Goal: Information Seeking & Learning: Find specific fact

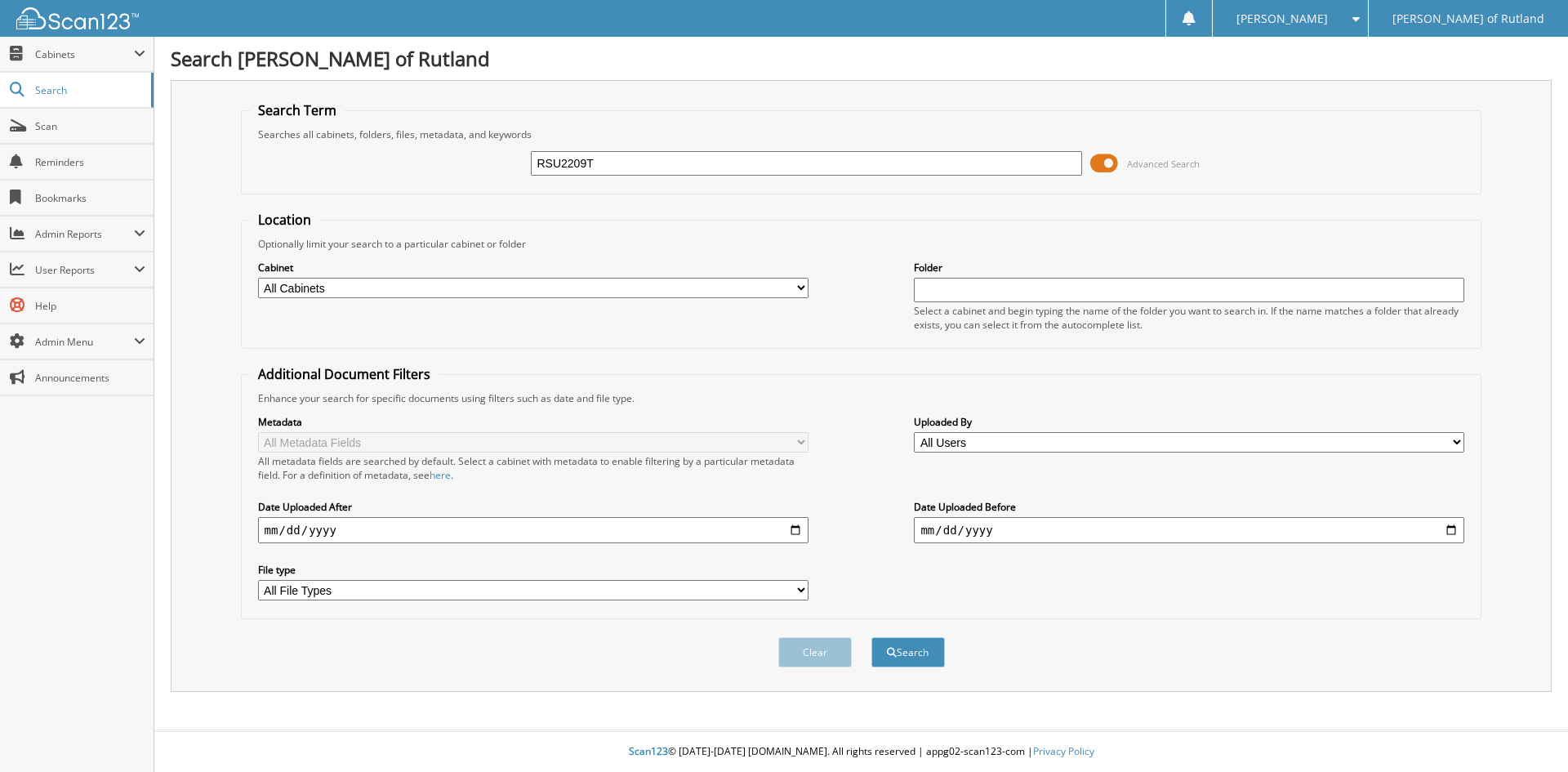
type input "RSU2209T"
click at [871, 636] on button "Search" at bounding box center [908, 652] width 73 height 31
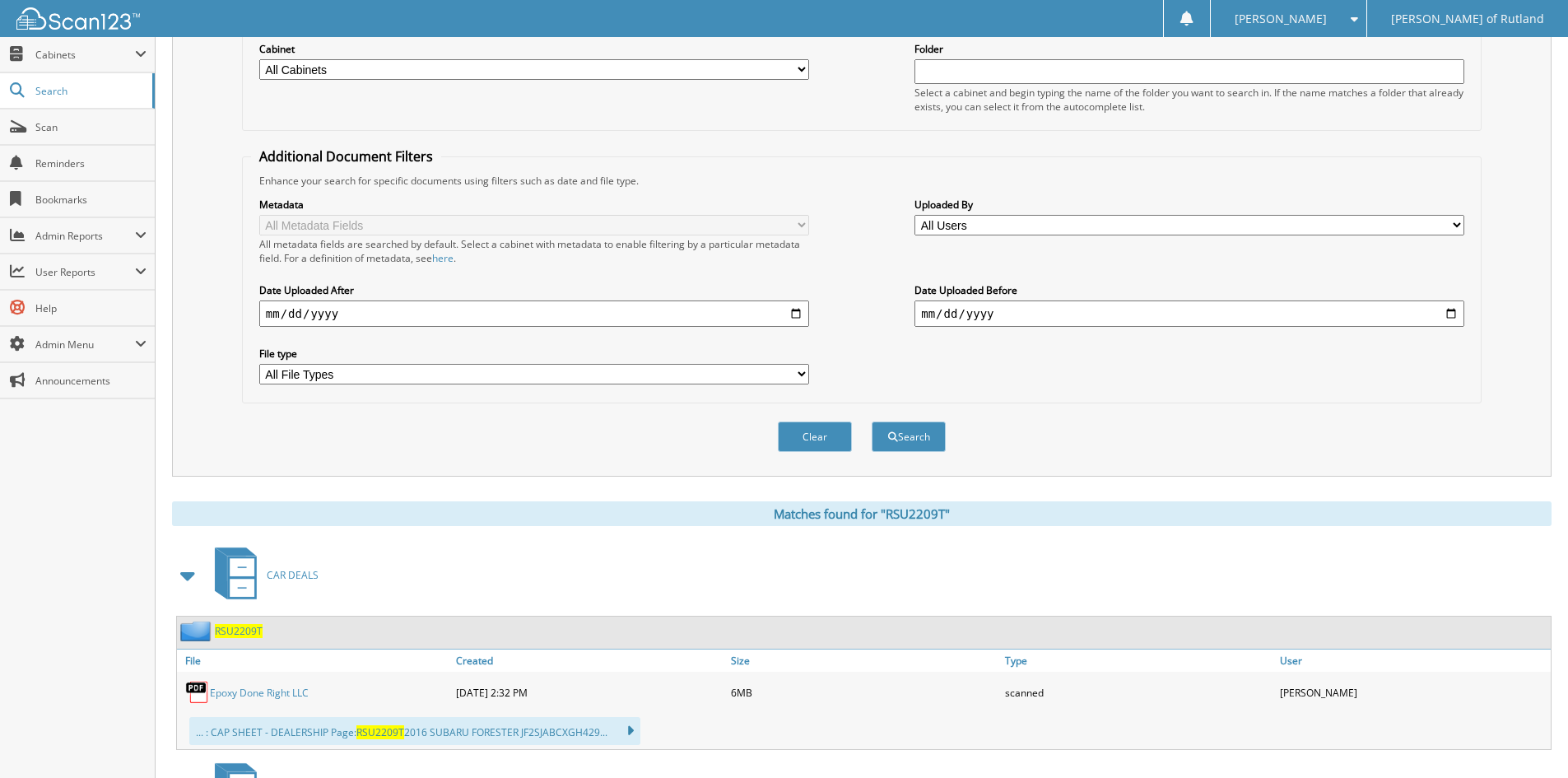
scroll to position [493, 0]
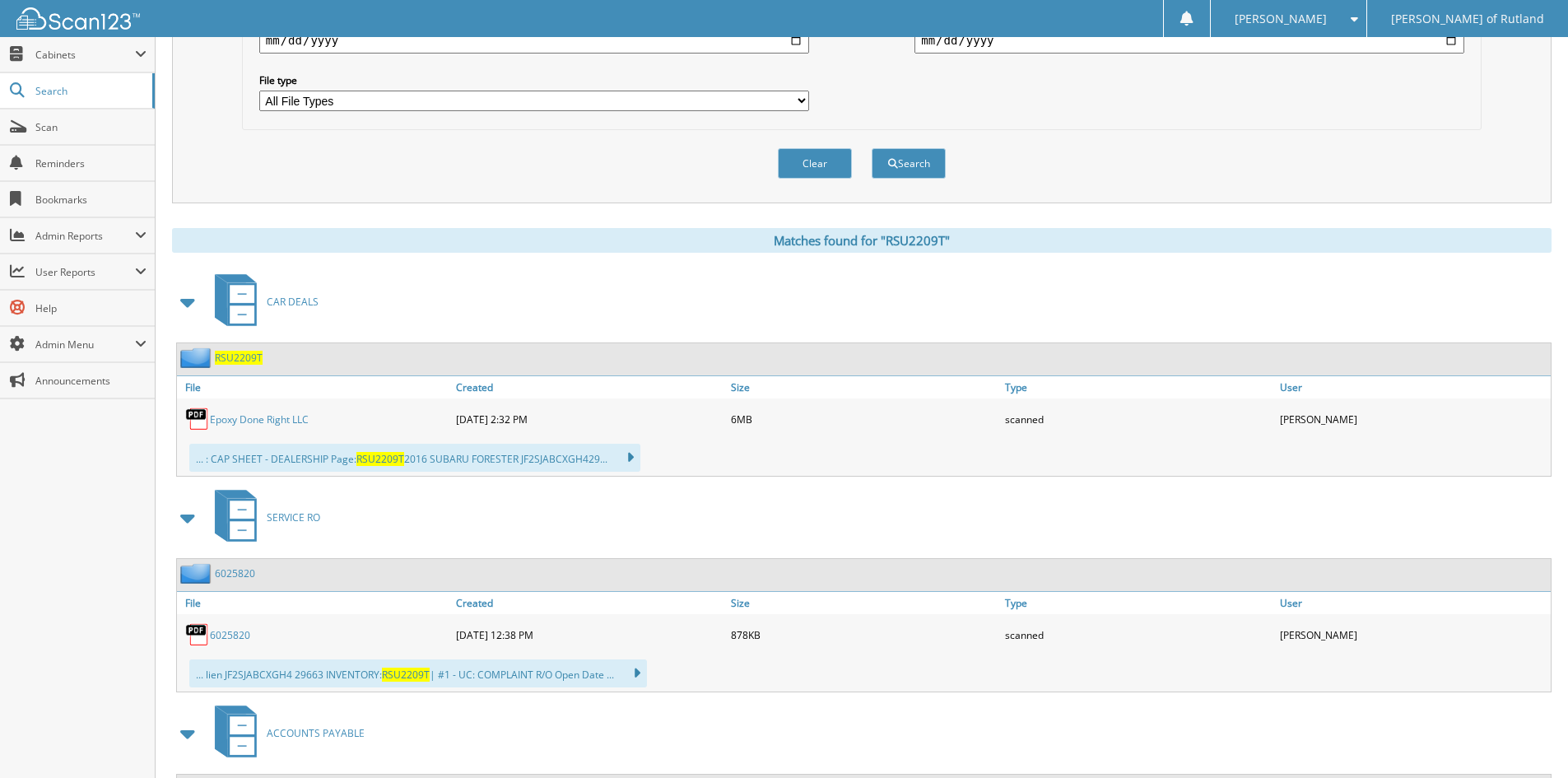
click at [238, 361] on span "RSU2209T" at bounding box center [239, 357] width 48 height 14
